Goal: Navigation & Orientation: Find specific page/section

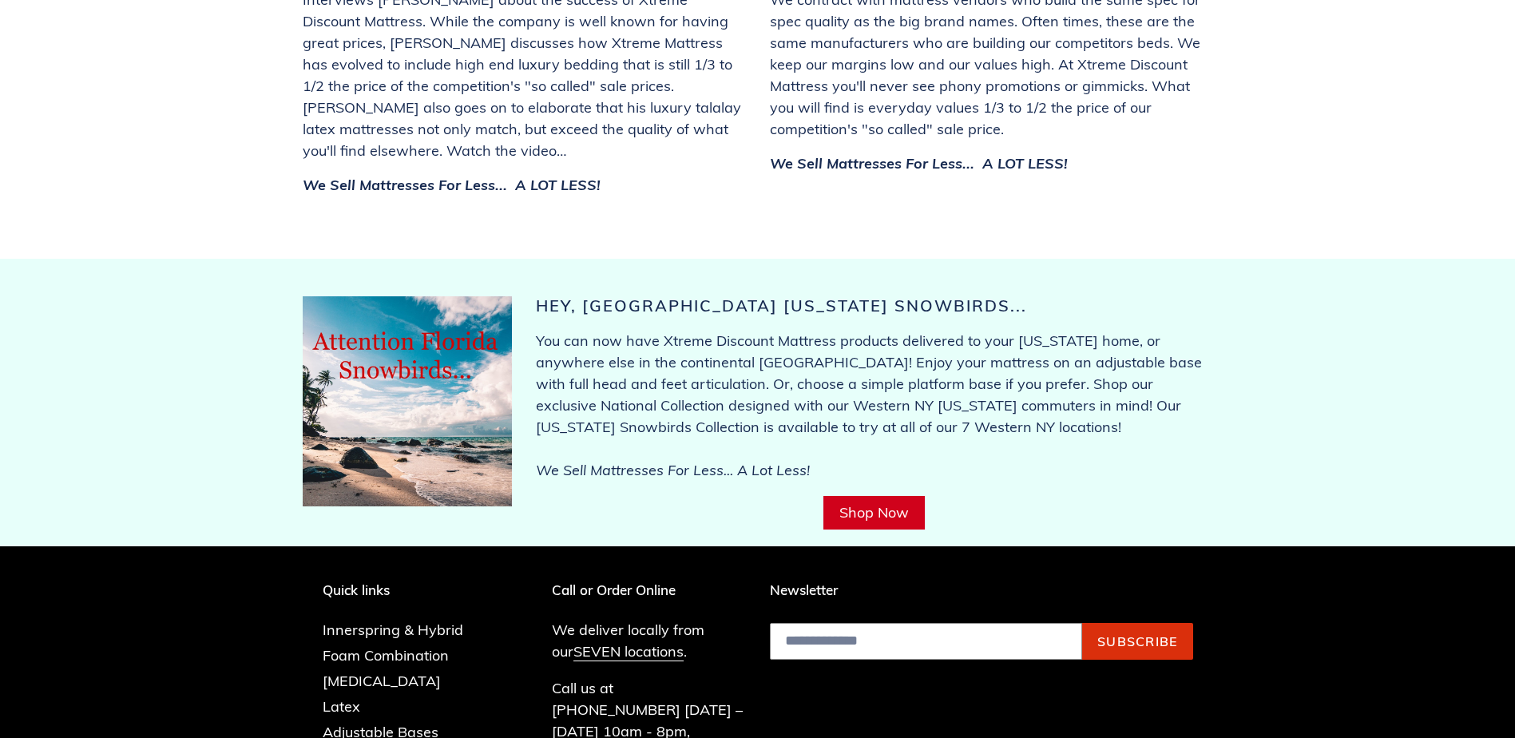
scroll to position [5502, 0]
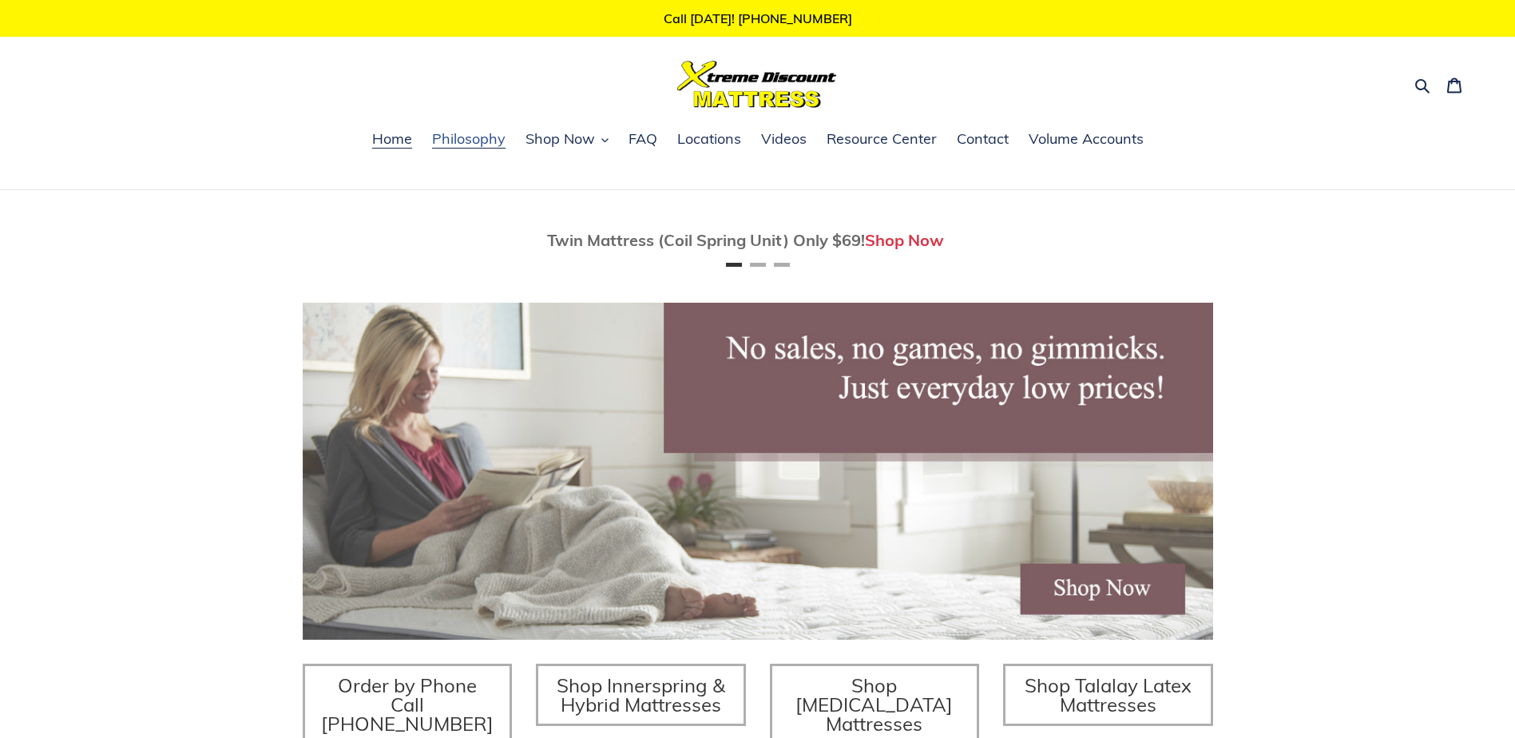
click at [466, 133] on span "Philosophy" at bounding box center [468, 138] width 73 height 19
